Goal: Task Accomplishment & Management: Complete application form

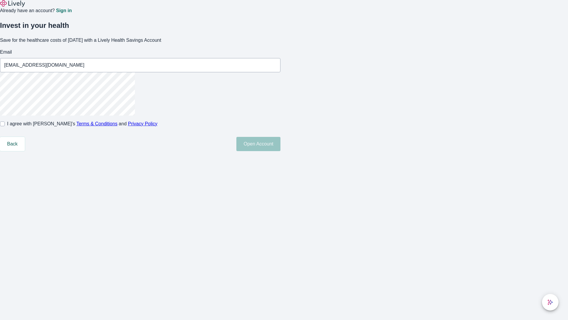
click at [5, 126] on input "I agree with Lively’s Terms & Conditions and Privacy Policy" at bounding box center [2, 123] width 5 height 5
checkbox input "true"
click at [281, 151] on button "Open Account" at bounding box center [258, 144] width 44 height 14
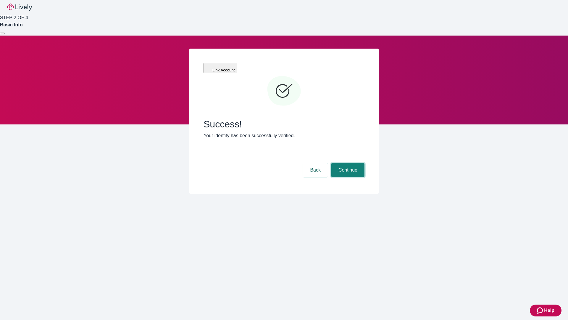
click at [347, 163] on button "Continue" at bounding box center [347, 170] width 33 height 14
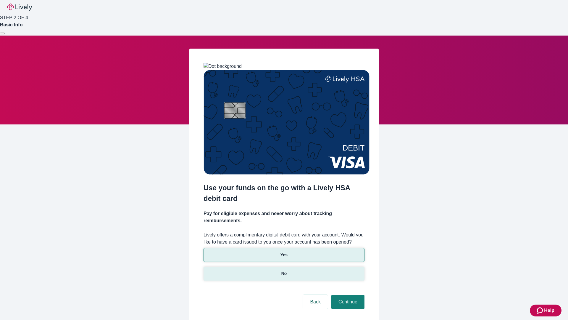
click at [284, 270] on p "No" at bounding box center [284, 273] width 6 height 6
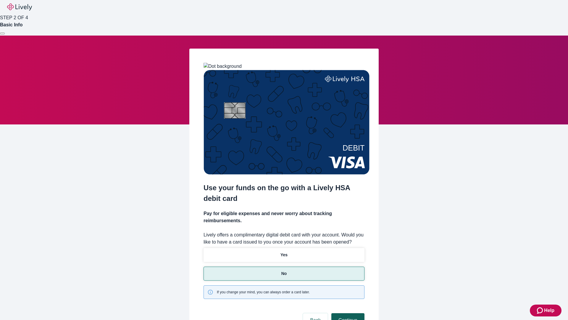
click at [347, 313] on button "Continue" at bounding box center [347, 320] width 33 height 14
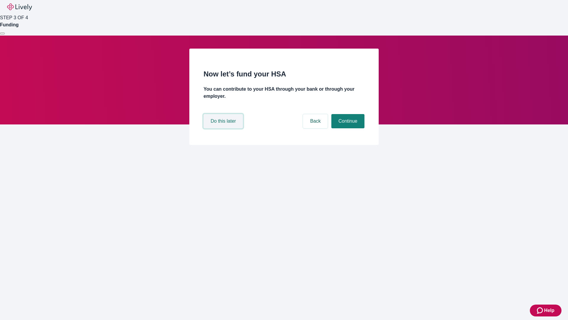
click at [224, 128] on button "Do this later" at bounding box center [223, 121] width 39 height 14
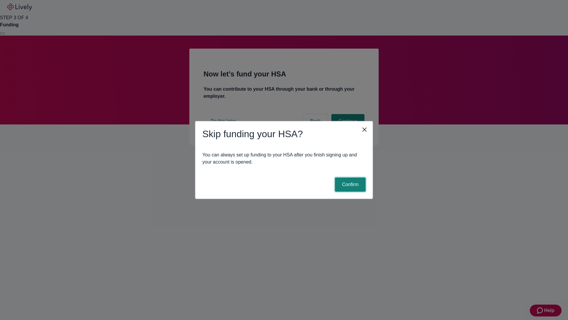
click at [349, 184] on button "Confirm" at bounding box center [350, 184] width 31 height 14
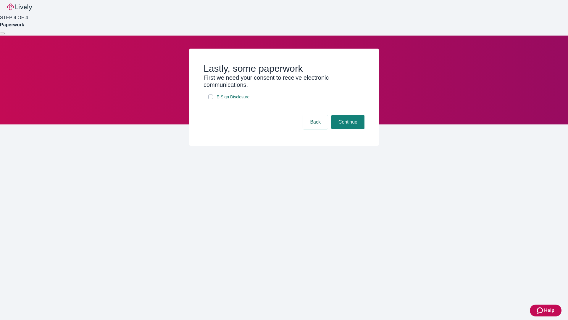
click at [211, 99] on input "E-Sign Disclosure" at bounding box center [210, 96] width 5 height 5
checkbox input "true"
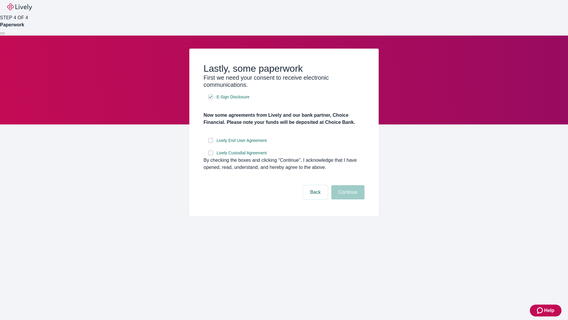
click at [211, 143] on input "Lively End User Agreement" at bounding box center [210, 140] width 5 height 5
checkbox input "true"
click at [211, 155] on input "Lively Custodial Agreement" at bounding box center [210, 152] width 5 height 5
checkbox input "true"
click at [347, 199] on button "Continue" at bounding box center [347, 192] width 33 height 14
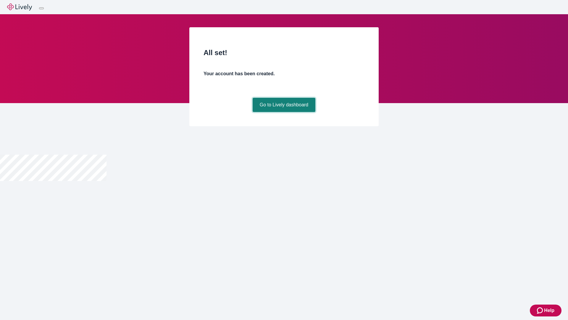
click at [284, 112] on link "Go to Lively dashboard" at bounding box center [284, 105] width 63 height 14
